Goal: Communication & Community: Answer question/provide support

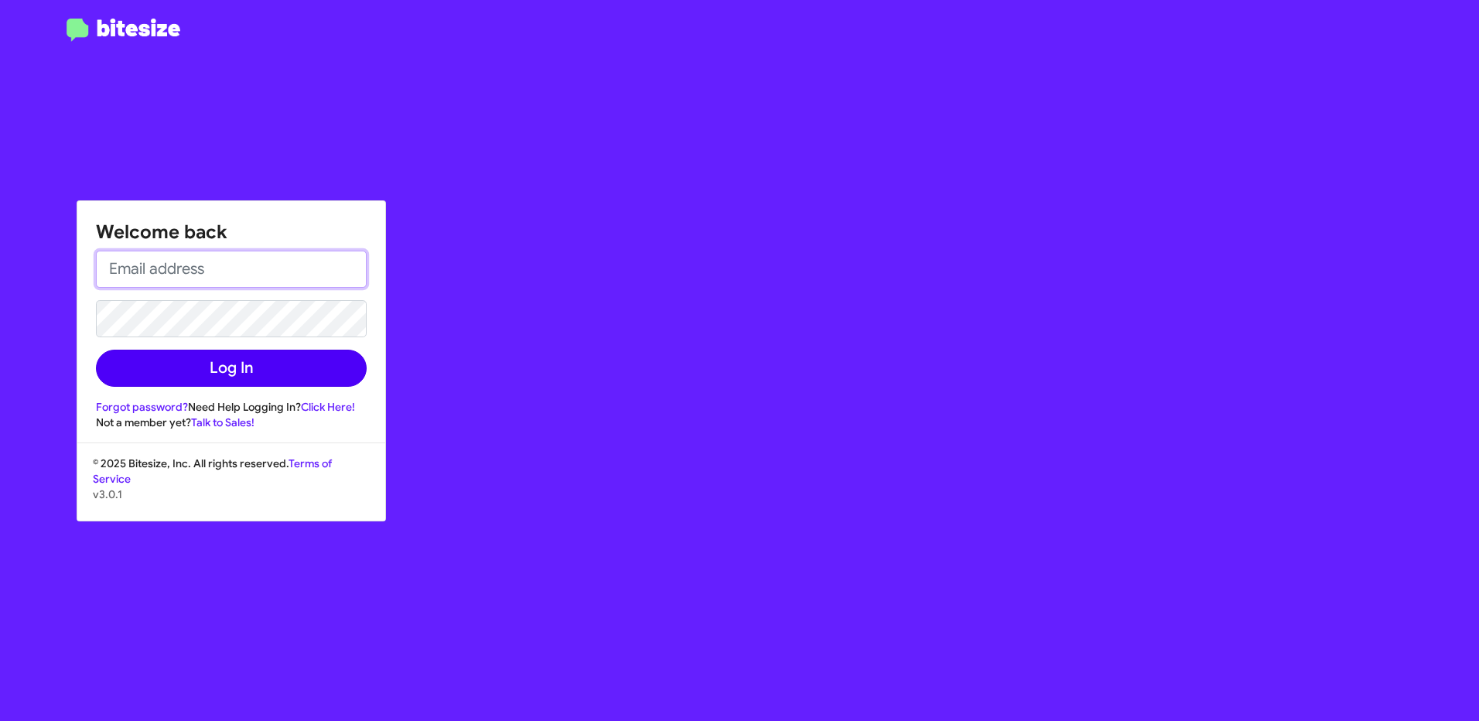
type input "[EMAIL_ADDRESS][PERSON_NAME][DOMAIN_NAME]"
click at [302, 373] on button "Log In" at bounding box center [231, 368] width 271 height 37
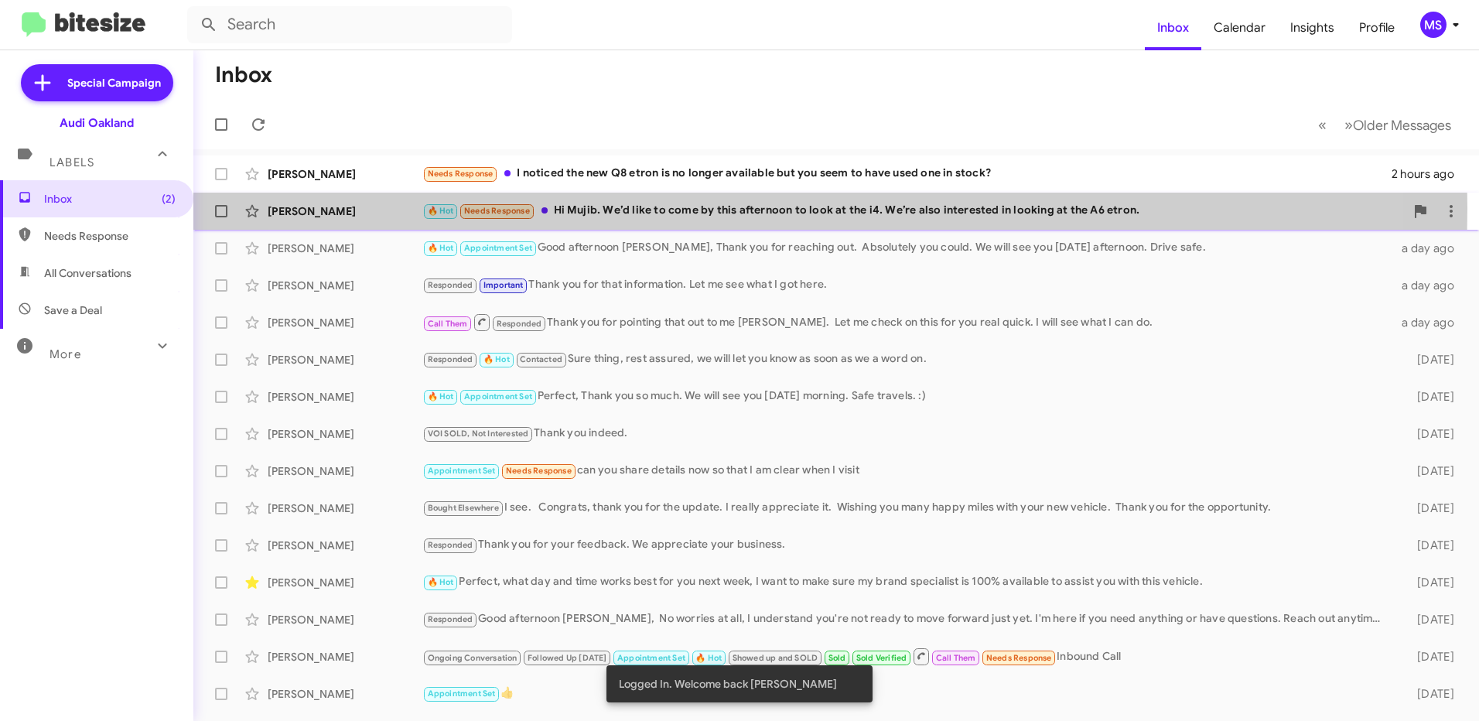
click at [354, 208] on div "[PERSON_NAME]" at bounding box center [345, 210] width 155 height 15
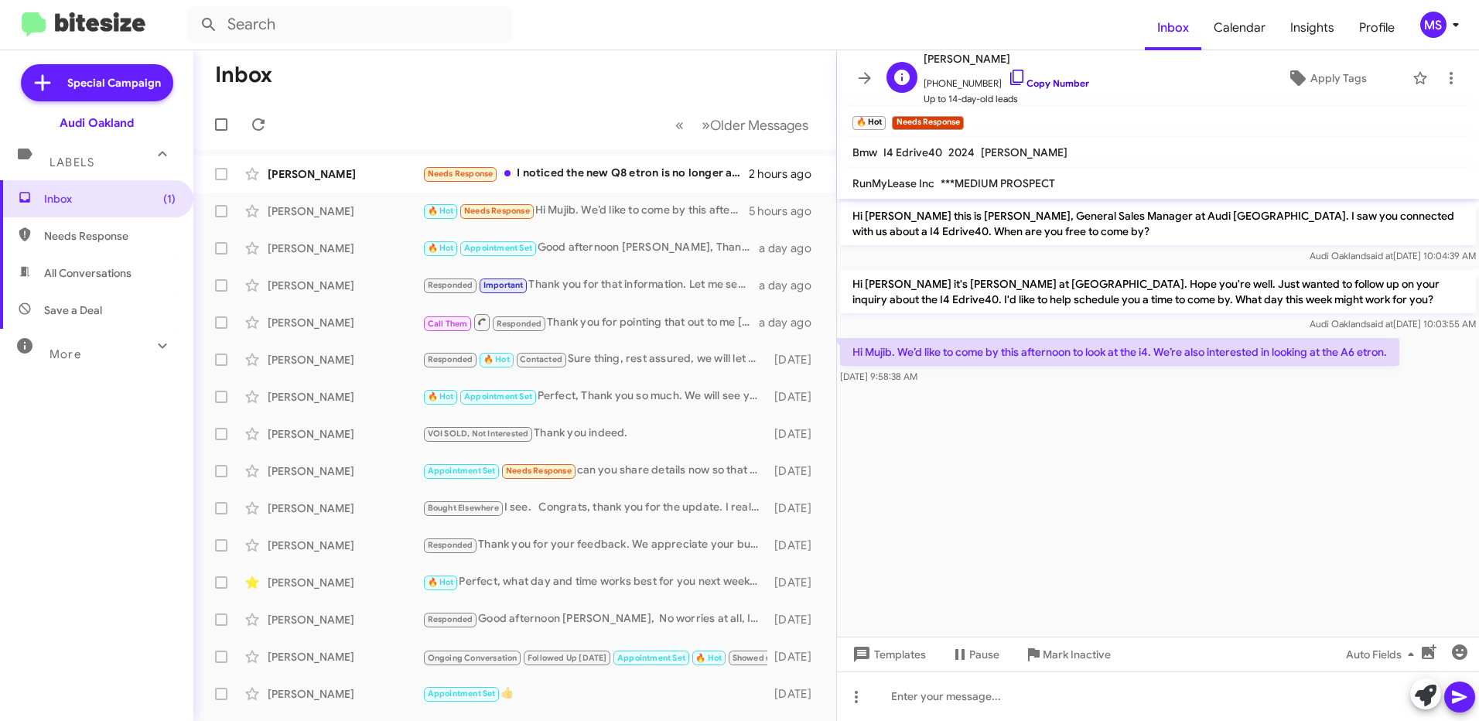
click at [1045, 79] on link "Copy Number" at bounding box center [1048, 83] width 81 height 12
click at [1234, 466] on cdk-virtual-scroll-viewport "Hi [PERSON_NAME] this is [PERSON_NAME], General Sales Manager at Audi [GEOGRAPH…" at bounding box center [1158, 418] width 642 height 438
click at [976, 693] on div at bounding box center [1158, 695] width 642 height 49
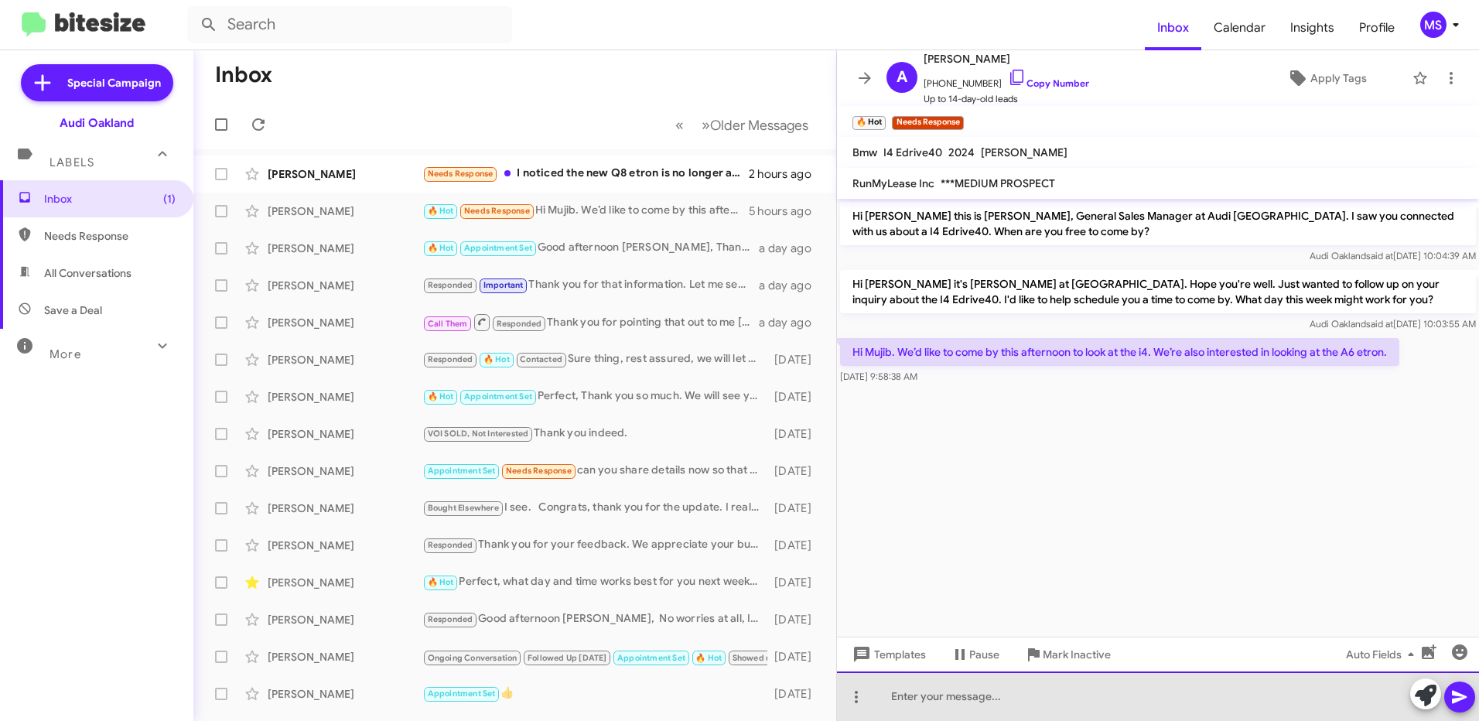
click at [1094, 687] on div at bounding box center [1158, 695] width 642 height 49
